Goal: Browse casually

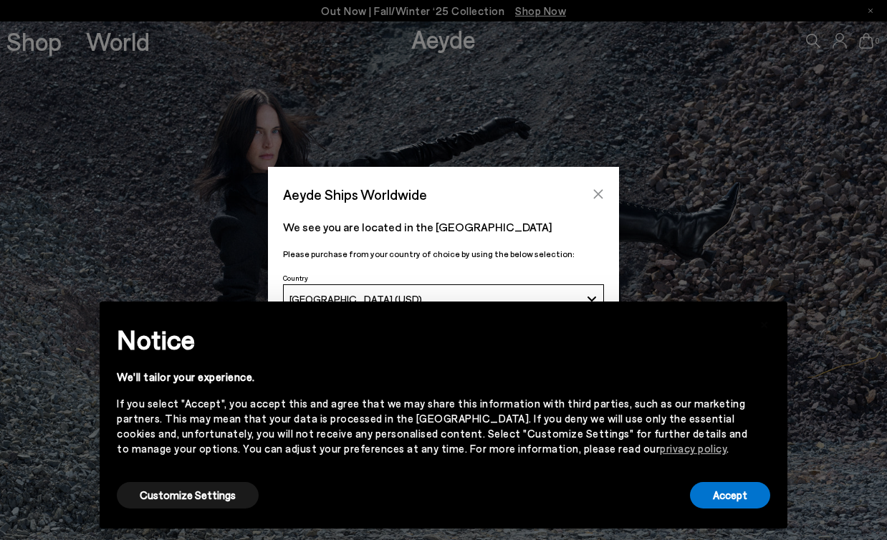
click at [600, 192] on icon "Close" at bounding box center [598, 194] width 9 height 9
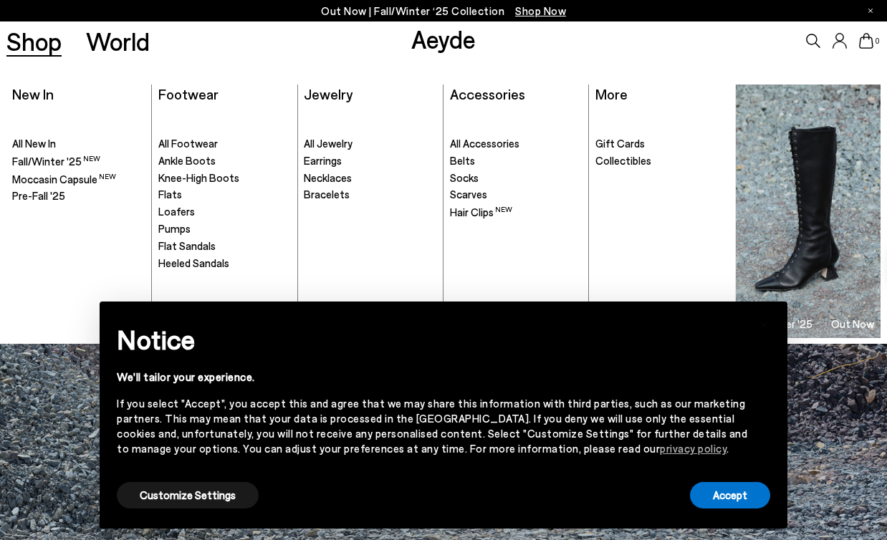
click at [40, 52] on link "Shop" at bounding box center [33, 41] width 55 height 25
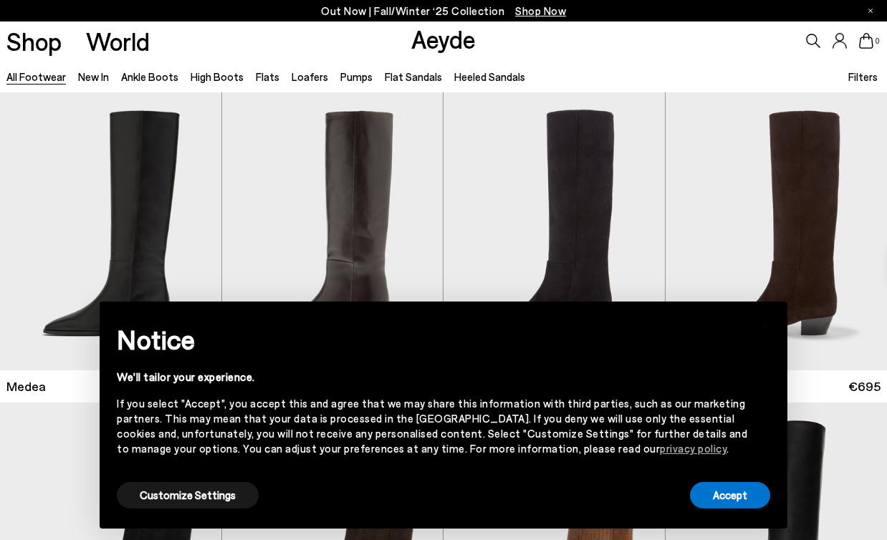
click at [458, 42] on link "Aeyde" at bounding box center [443, 39] width 64 height 30
